Goal: Task Accomplishment & Management: Use online tool/utility

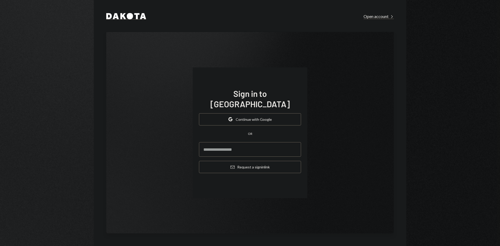
click at [270, 116] on button "Google Continue with Google" at bounding box center [250, 119] width 102 height 12
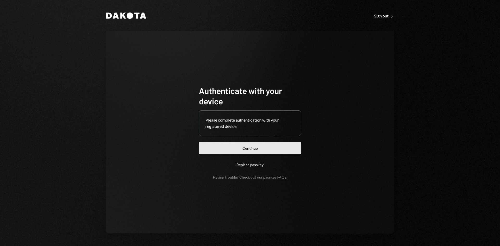
click at [270, 152] on button "Continue" at bounding box center [250, 148] width 102 height 12
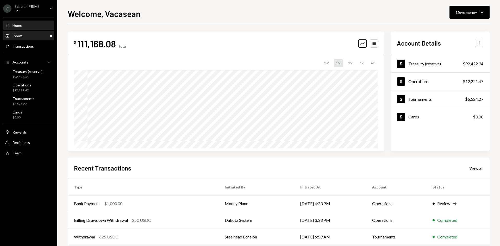
click at [34, 37] on div "Inbox Inbox" at bounding box center [28, 36] width 47 height 5
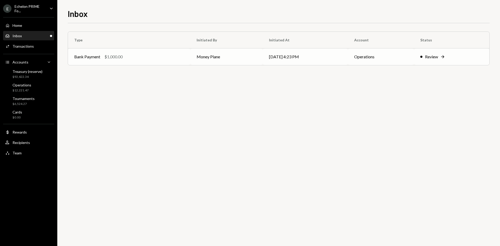
click at [129, 55] on div "Bank Payment $1,000.00" at bounding box center [129, 57] width 110 height 6
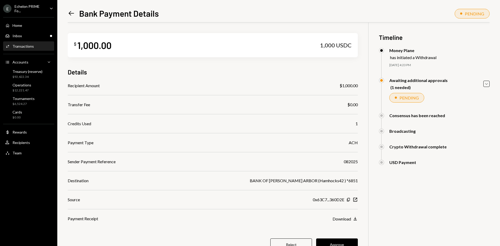
scroll to position [23, 0]
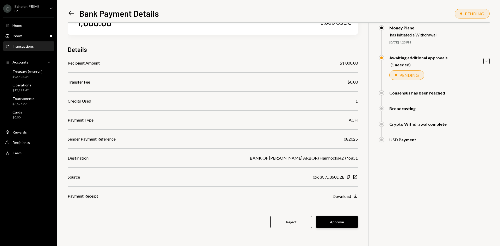
click at [340, 223] on button "Approve" at bounding box center [337, 222] width 42 height 12
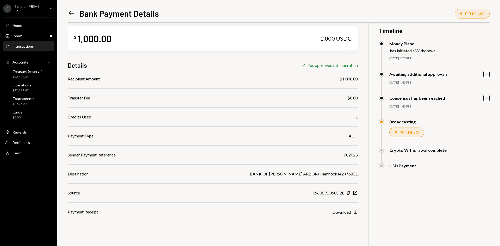
scroll to position [0, 0]
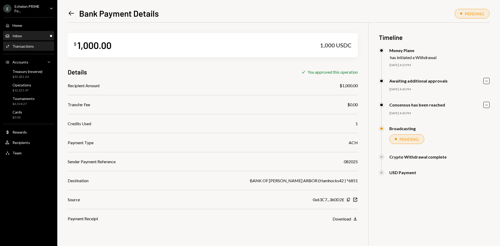
click at [28, 38] on div "Inbox Inbox" at bounding box center [28, 36] width 47 height 9
